Goal: Find specific page/section: Find specific page/section

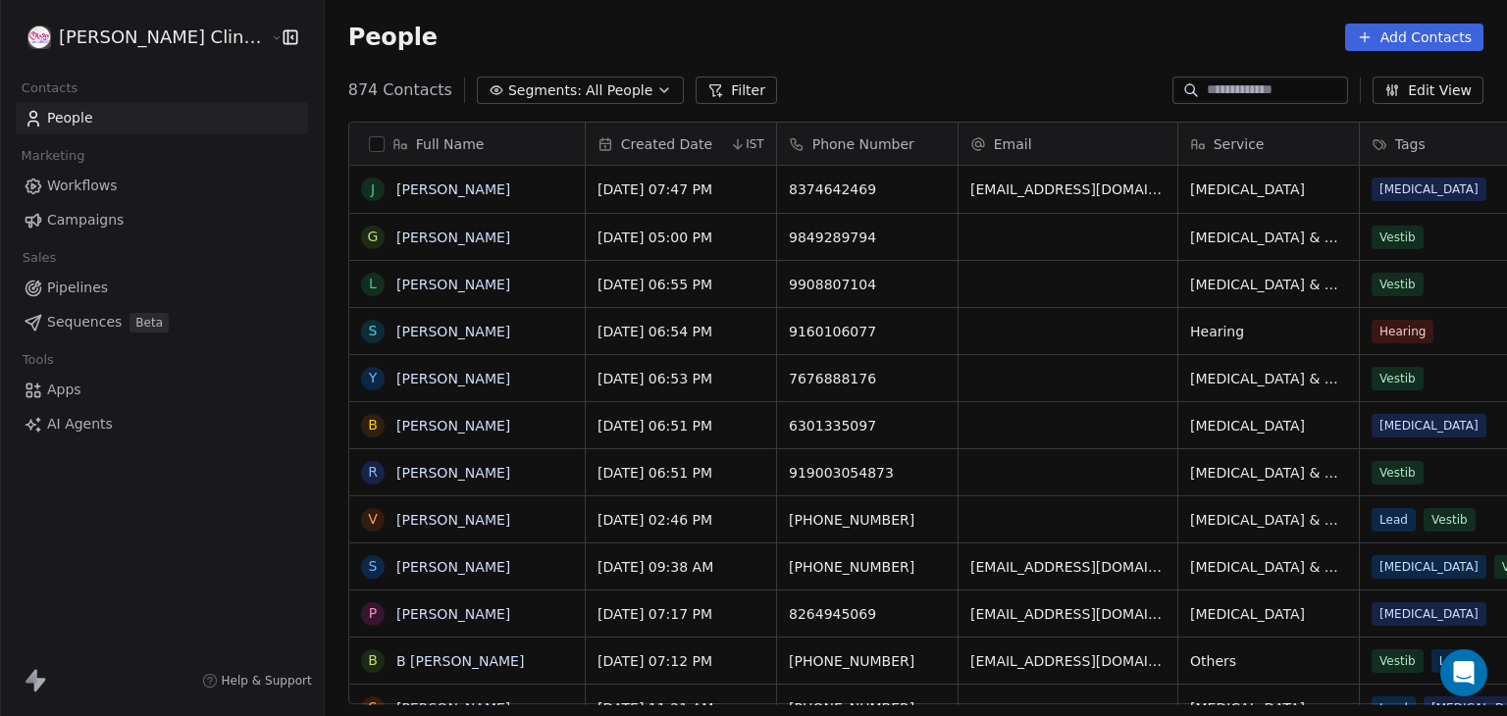
scroll to position [614, 1226]
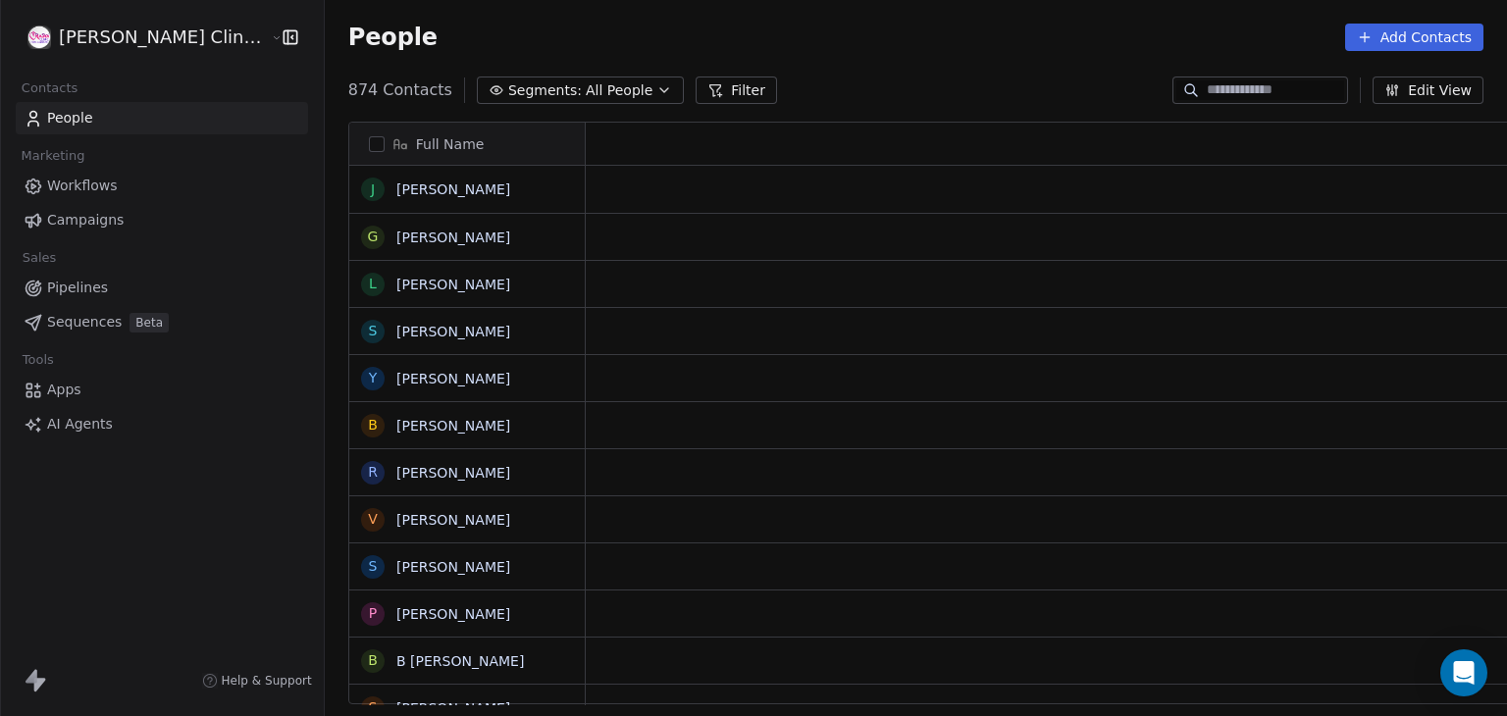
scroll to position [614, 1226]
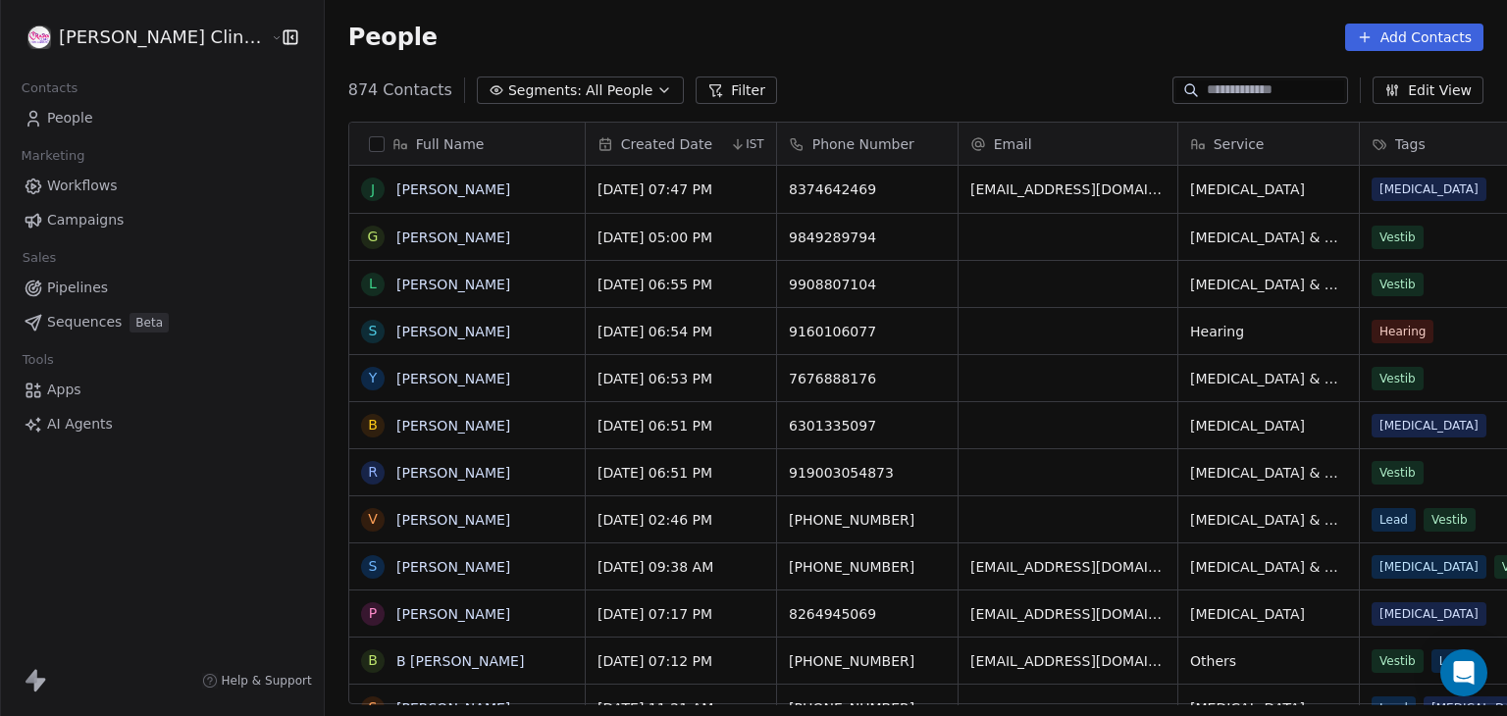
click at [695, 91] on button "Filter" at bounding box center [735, 90] width 81 height 27
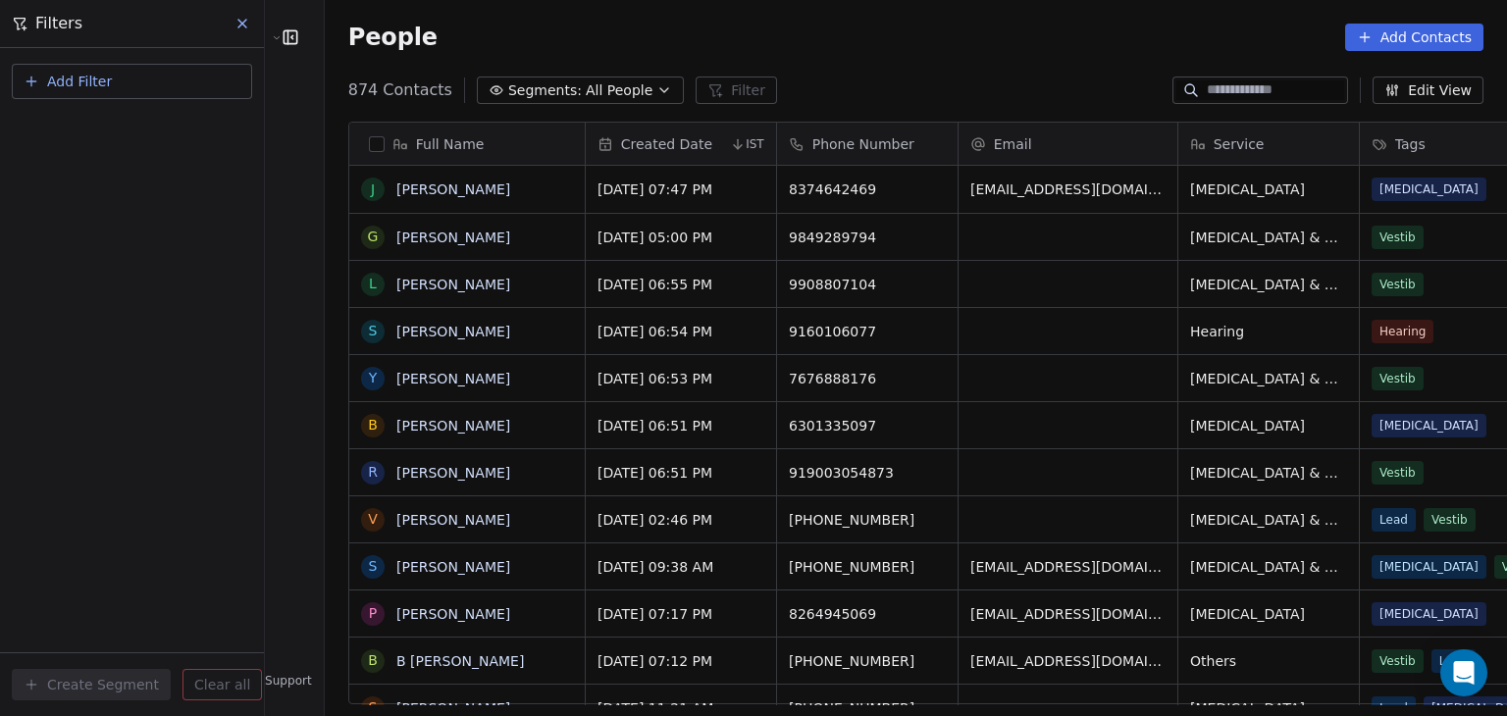
click at [186, 91] on button "Add Filter" at bounding box center [132, 81] width 240 height 35
click at [235, 22] on html "RASYA Clinic External Contacts People Marketing Workflows Campaigns Sales Pipel…" at bounding box center [753, 358] width 1507 height 716
click at [237, 22] on icon at bounding box center [242, 24] width 16 height 16
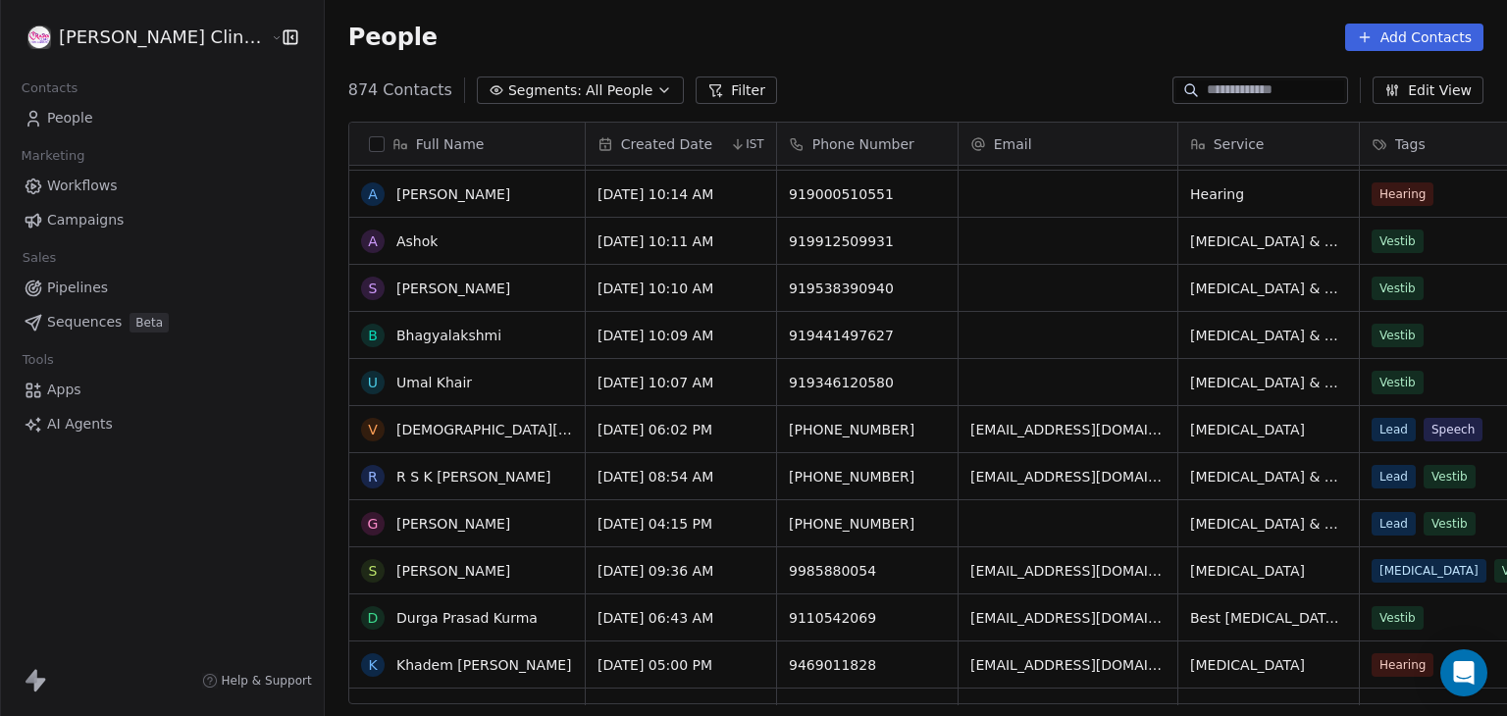
scroll to position [2052, 0]
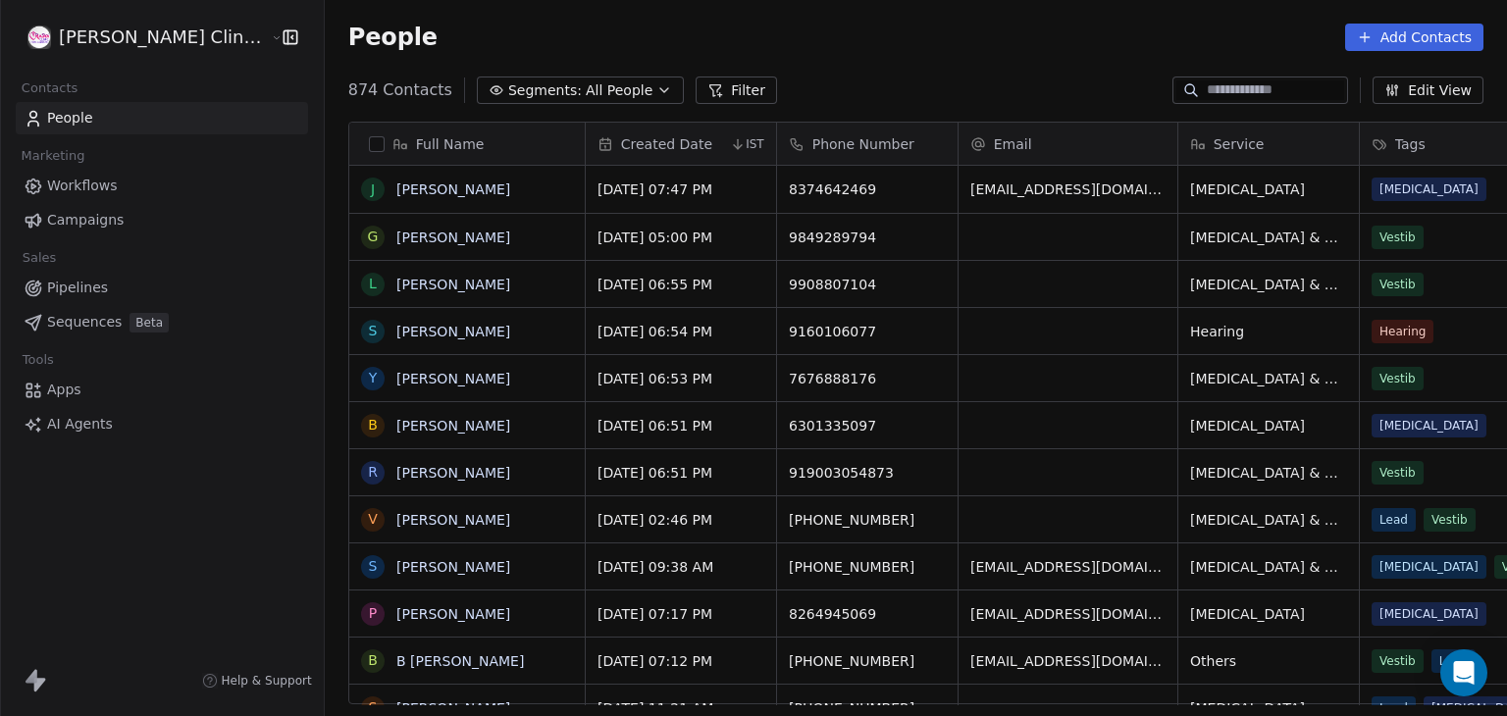
scroll to position [614, 1226]
